Goal: Information Seeking & Learning: Learn about a topic

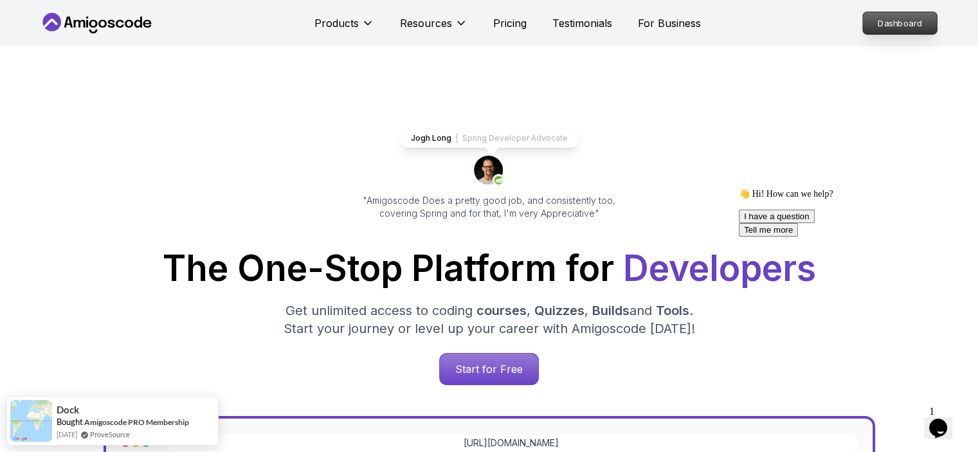
click at [898, 19] on p "Dashboard" at bounding box center [900, 23] width 74 height 22
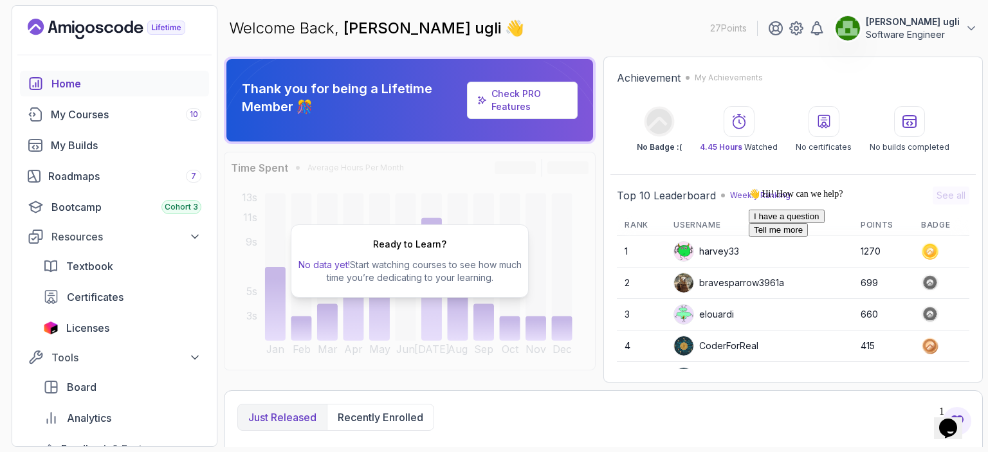
drag, startPoint x: 965, startPoint y: 269, endPoint x: 1705, endPoint y: 452, distance: 762.1
click at [749, 188] on icon "Chat attention grabber" at bounding box center [749, 188] width 0 height 0
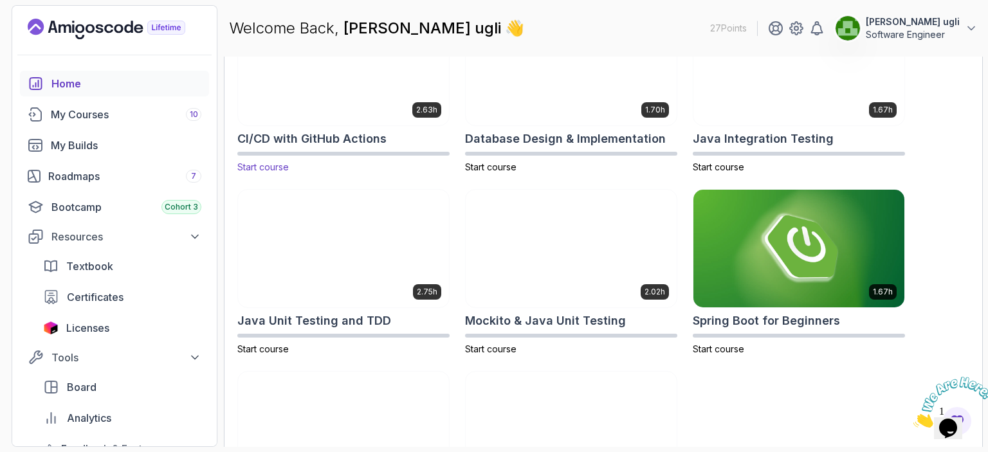
scroll to position [257, 0]
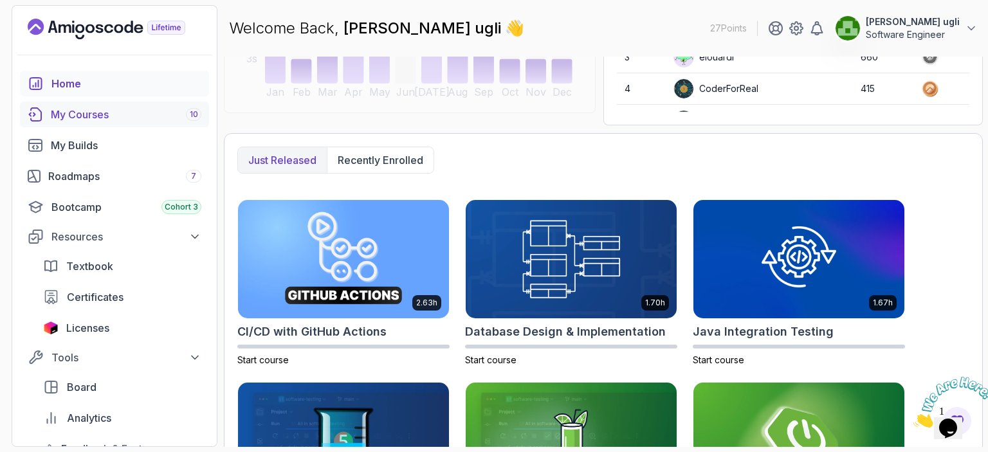
click at [111, 109] on div "My Courses 10" at bounding box center [126, 114] width 151 height 15
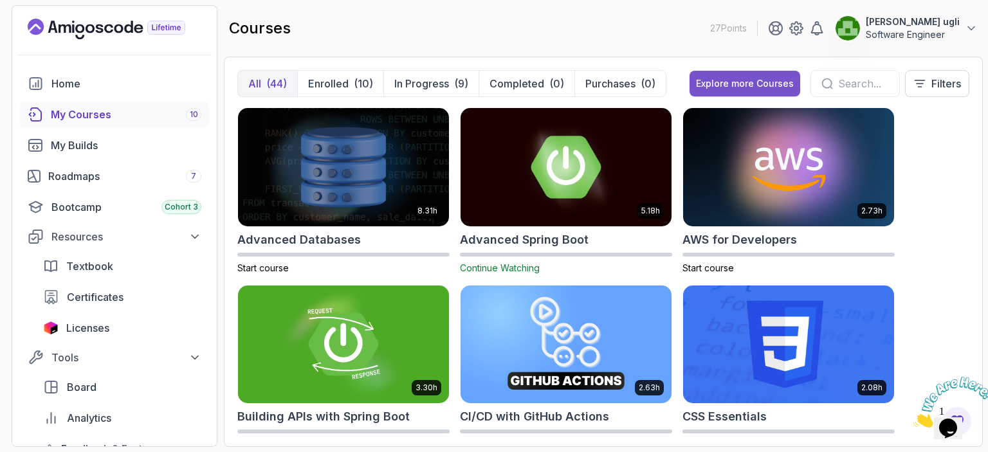
click at [745, 86] on div "Explore more Courses" at bounding box center [745, 83] width 98 height 13
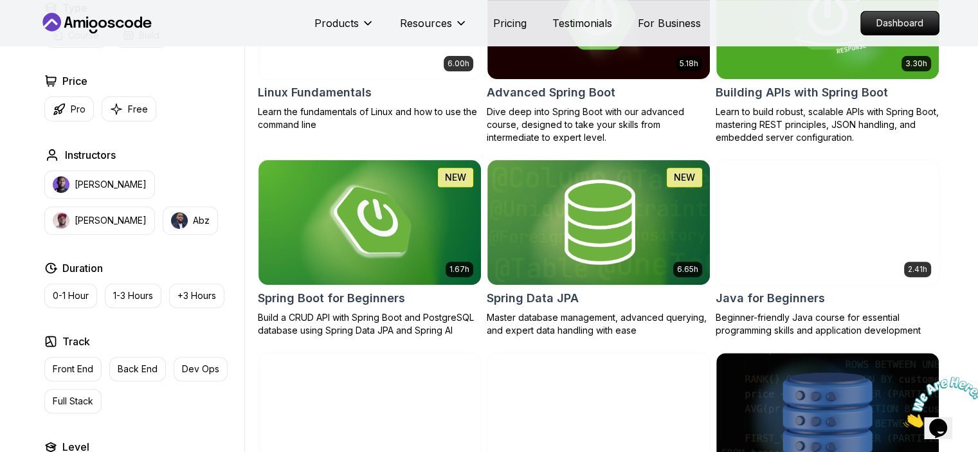
scroll to position [515, 0]
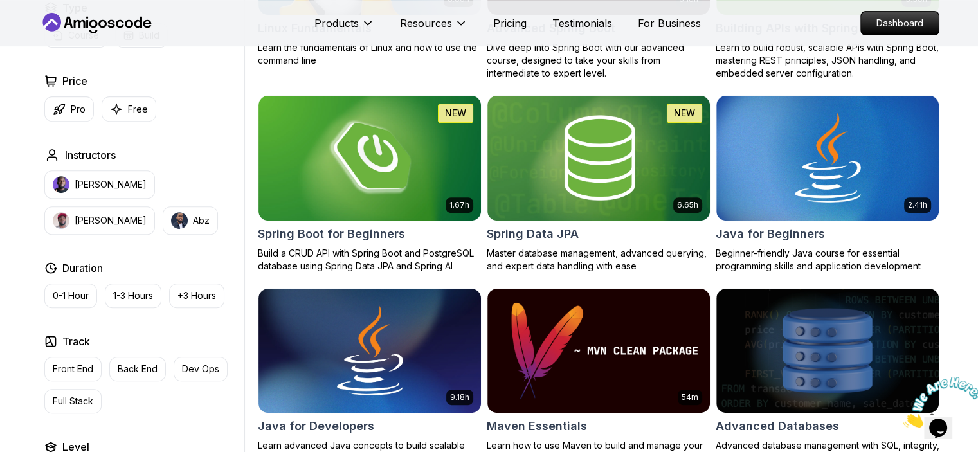
click at [938, 421] on img at bounding box center [944, 402] width 80 height 51
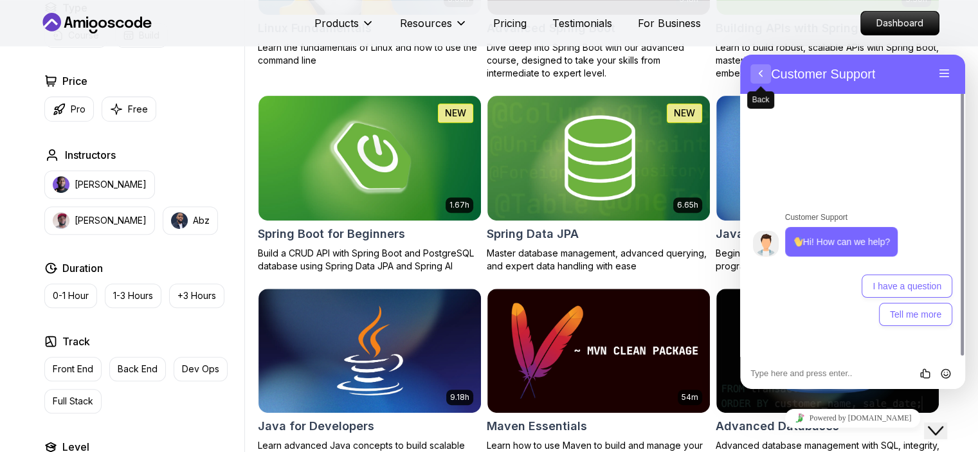
click at [753, 75] on button "Back" at bounding box center [761, 73] width 21 height 19
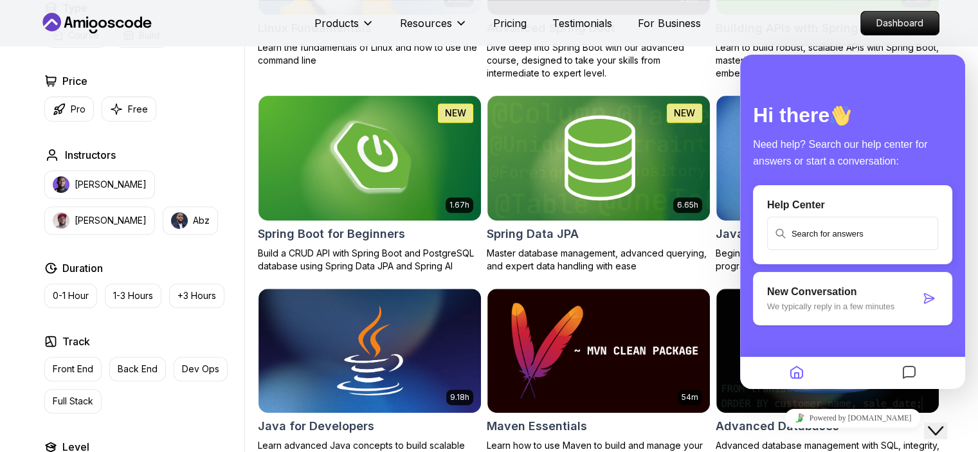
scroll to position [1, 0]
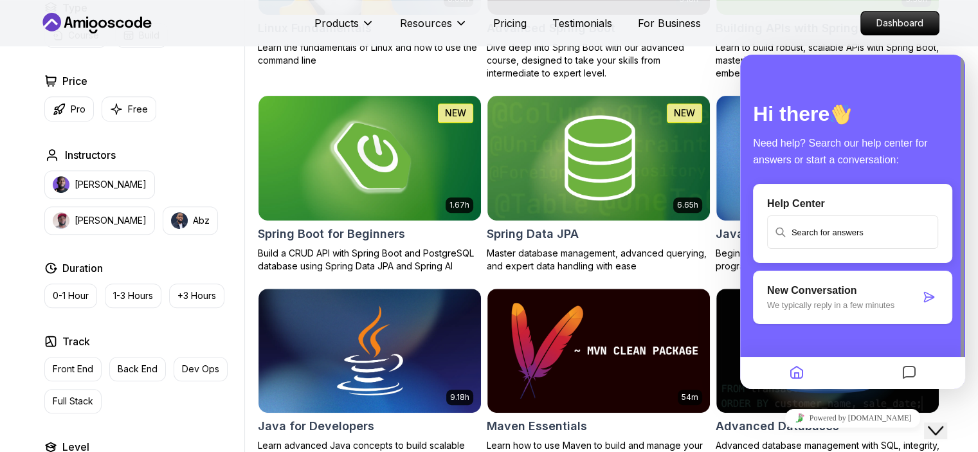
drag, startPoint x: 944, startPoint y: 419, endPoint x: 970, endPoint y: 447, distance: 37.8
click at [944, 423] on icon "Close Chat This icon closes the chat window." at bounding box center [935, 430] width 15 height 15
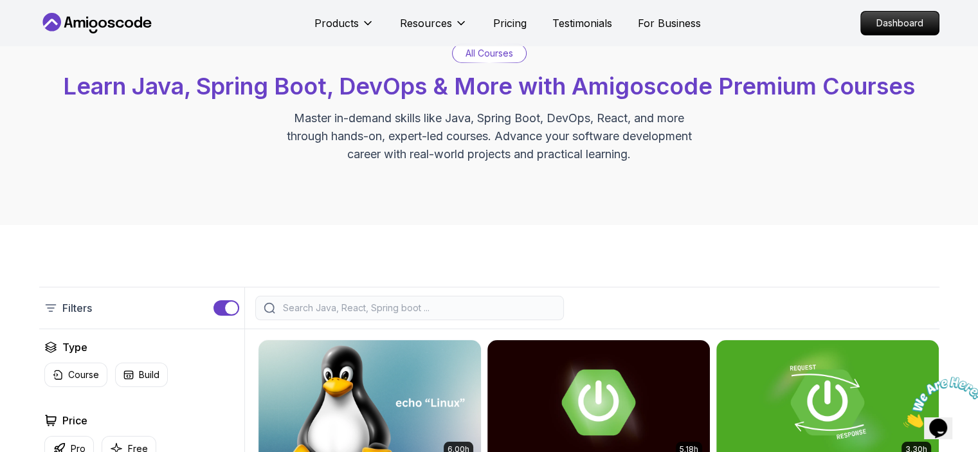
scroll to position [0, 0]
